Goal: Check status

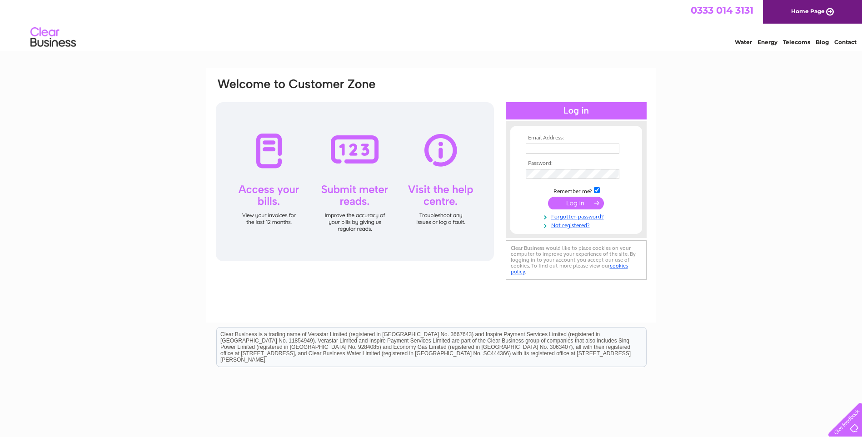
type input "[PERSON_NAME][EMAIL_ADDRESS][DOMAIN_NAME]"
click at [587, 202] on input "submit" at bounding box center [576, 203] width 56 height 13
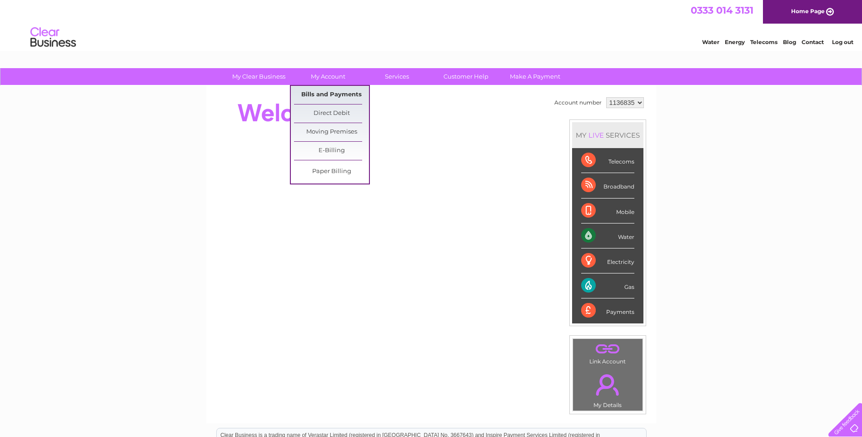
click at [337, 89] on link "Bills and Payments" at bounding box center [331, 95] width 75 height 18
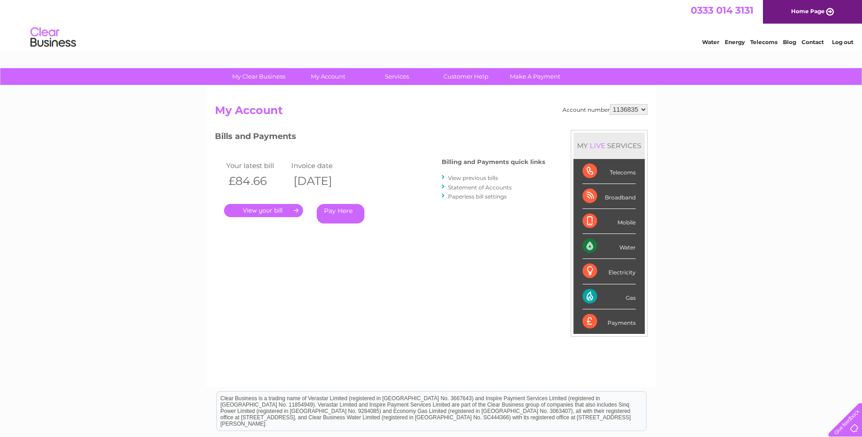
click at [281, 209] on link "." at bounding box center [263, 210] width 79 height 13
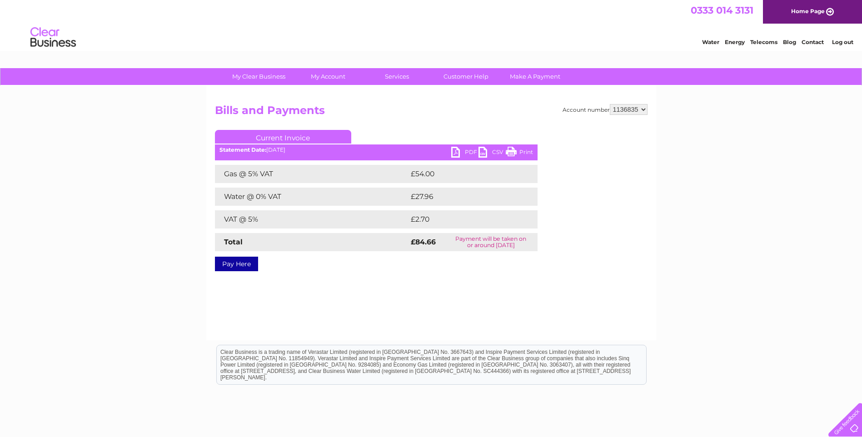
click at [466, 149] on link "PDF" at bounding box center [464, 153] width 27 height 13
